Goal: Task Accomplishment & Management: Use online tool/utility

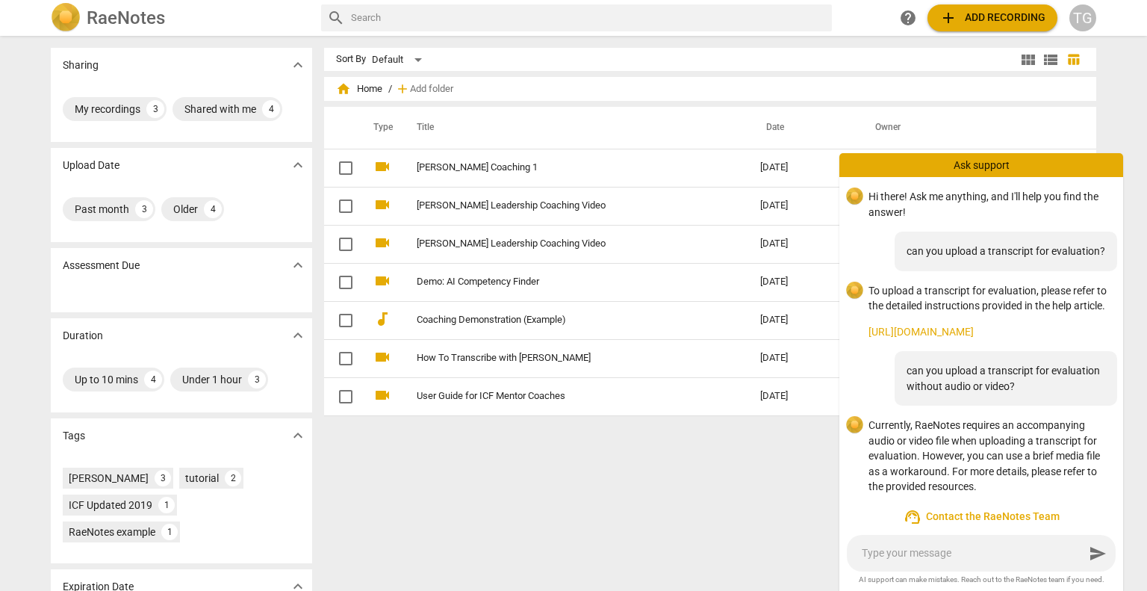
scroll to position [60, 0]
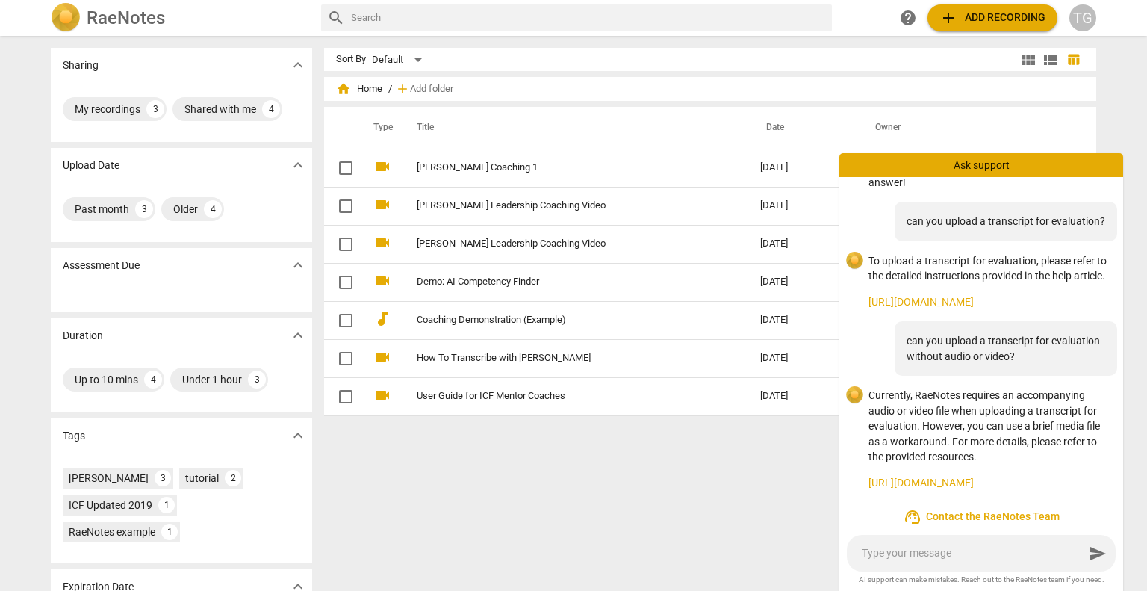
click at [1118, 129] on div "Sharing expand_more My recordings 3 Shared with me 4 Upload Date expand_more Pa…" at bounding box center [573, 313] width 1147 height 553
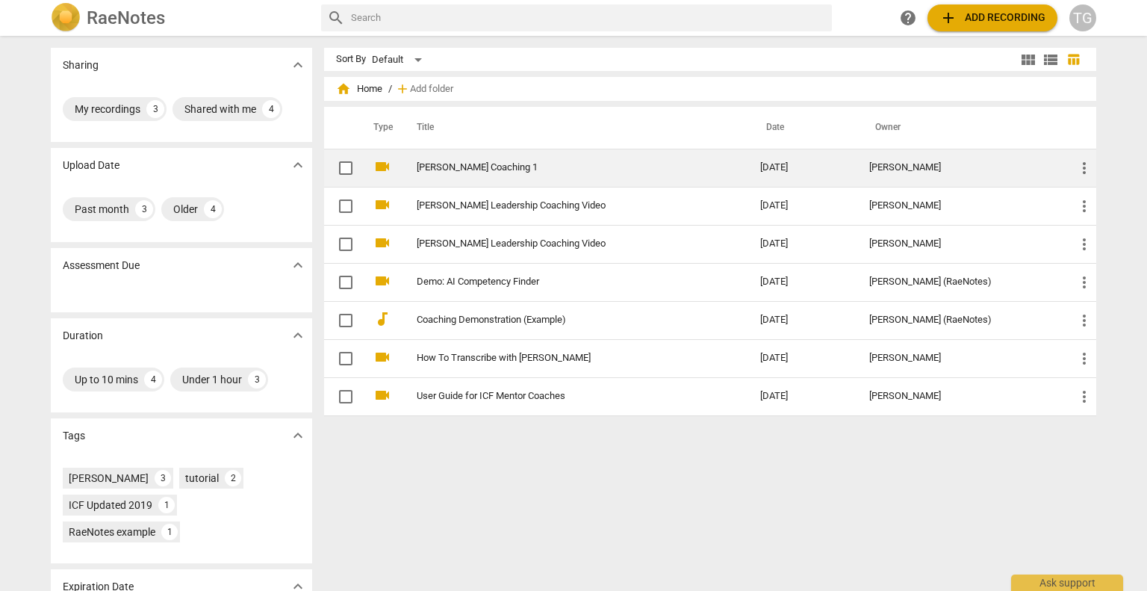
click at [1082, 164] on span "more_vert" at bounding box center [1085, 168] width 18 height 18
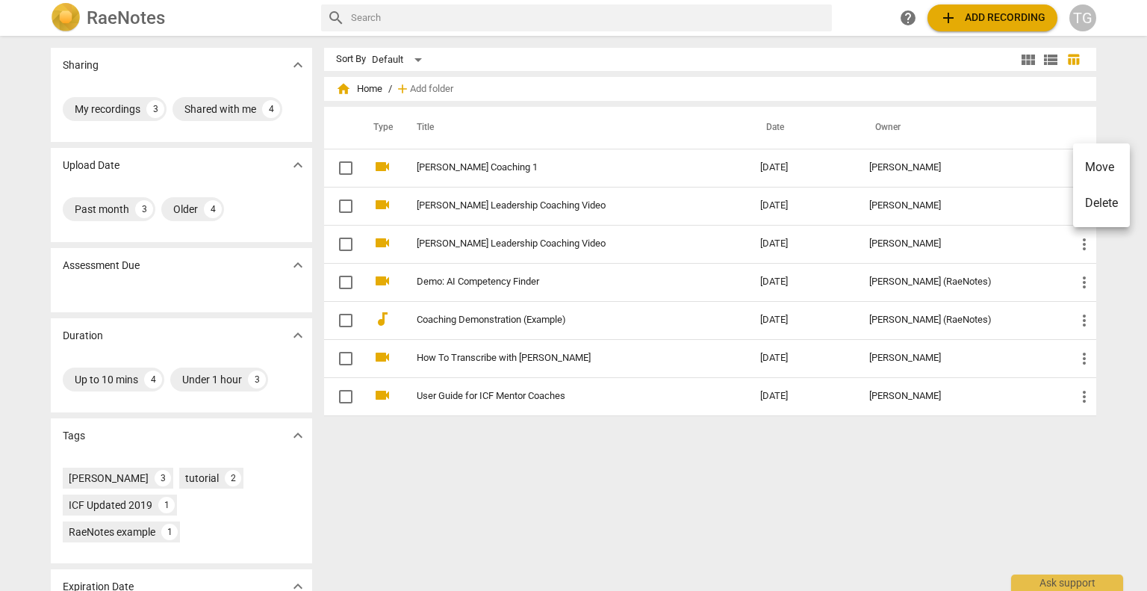
click at [1039, 167] on div at bounding box center [573, 295] width 1147 height 591
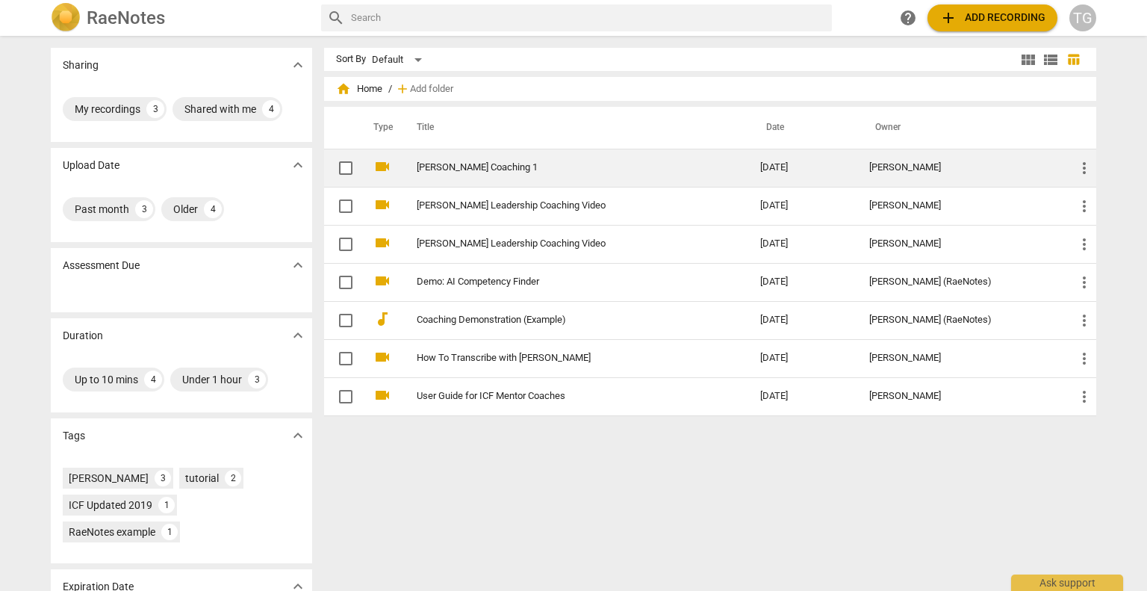
click at [463, 164] on link "[PERSON_NAME] Coaching 1" at bounding box center [562, 167] width 290 height 11
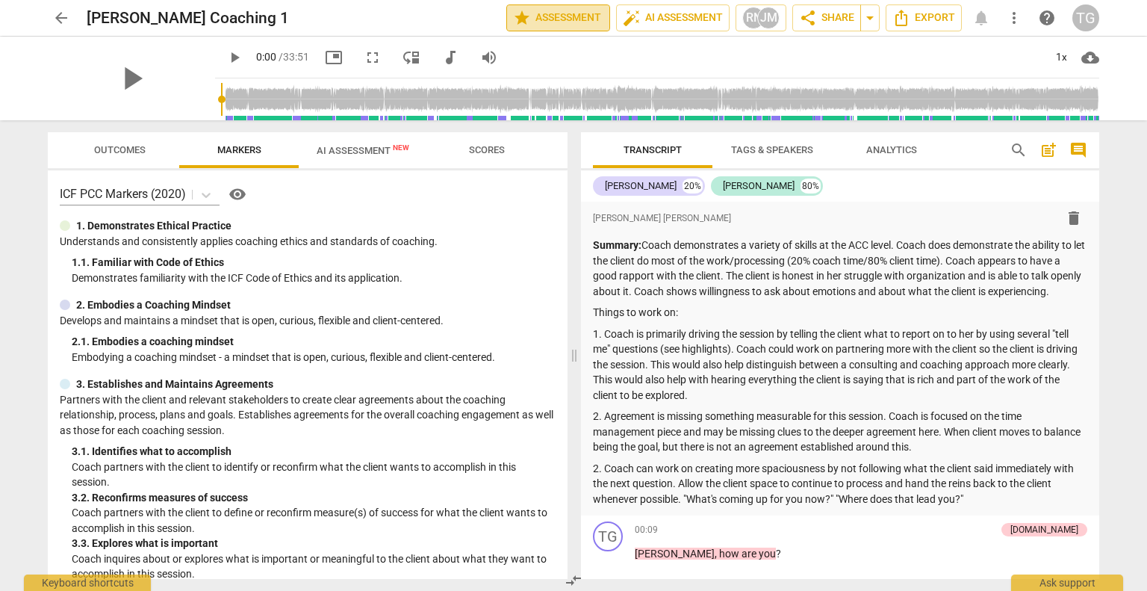
click at [558, 25] on span "star Assessment" at bounding box center [558, 18] width 90 height 18
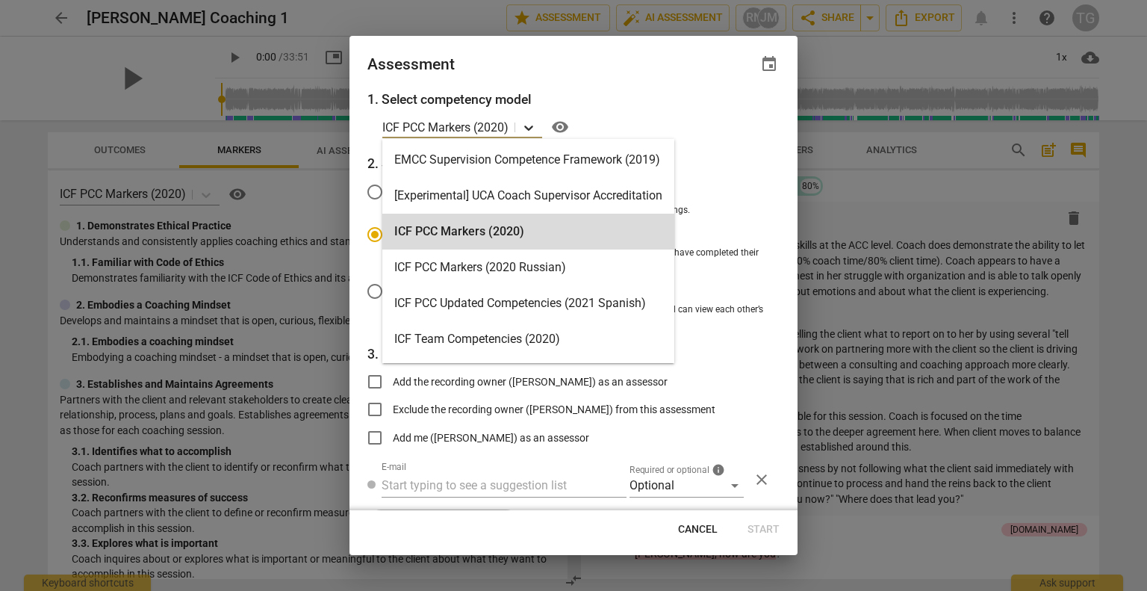
click at [527, 125] on icon at bounding box center [528, 127] width 9 height 5
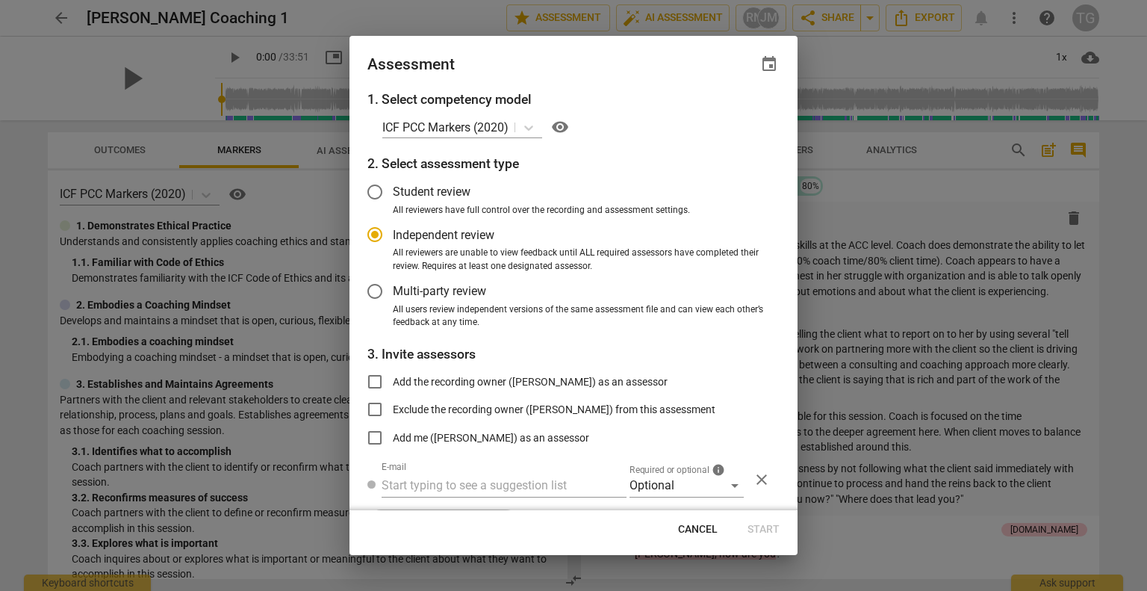
click at [716, 72] on div "Assessment event" at bounding box center [574, 64] width 412 height 21
click at [878, 277] on div at bounding box center [573, 295] width 1147 height 591
radio input "false"
